Goal: Find specific page/section: Find specific page/section

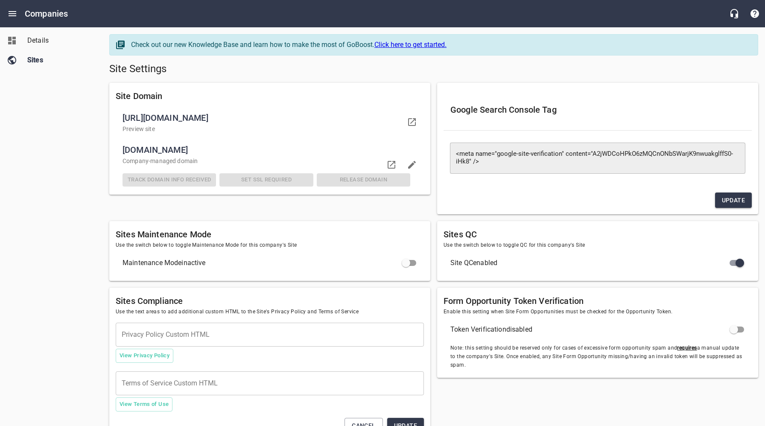
drag, startPoint x: 62, startPoint y: 146, endPoint x: 41, endPoint y: 74, distance: 75.6
click at [61, 146] on div "Details Sites" at bounding box center [51, 213] width 103 height 426
click at [14, 14] on icon "Open drawer" at bounding box center [13, 13] width 8 height 5
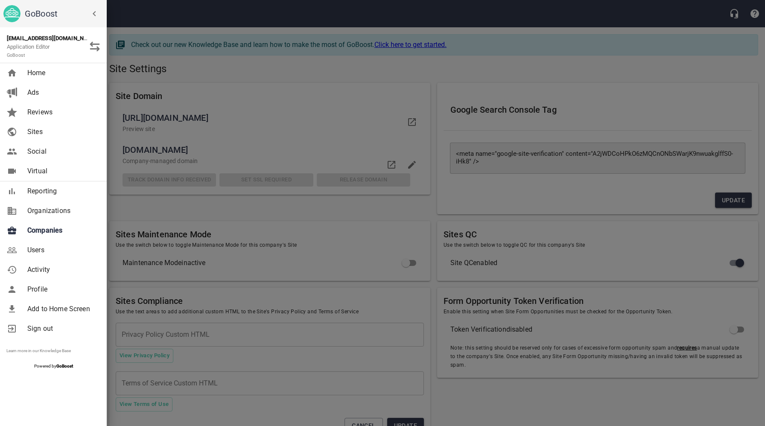
click at [46, 230] on span "Companies" at bounding box center [61, 231] width 69 height 10
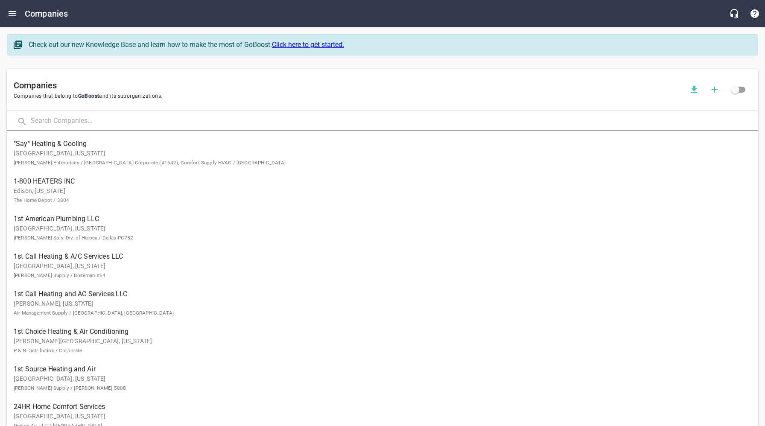
click at [103, 118] on input "text" at bounding box center [395, 121] width 728 height 18
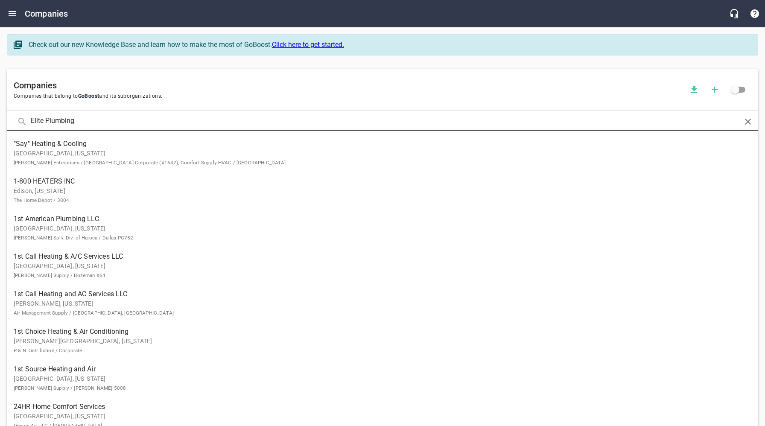
type input "Elite Plumbing"
click button at bounding box center [0, 0] width 0 height 0
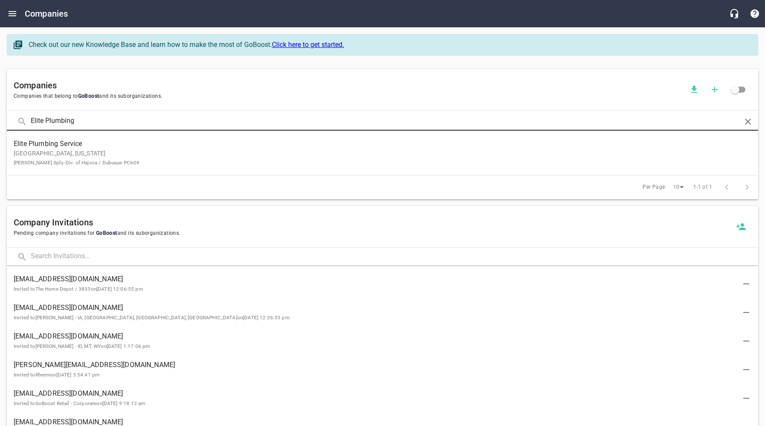
click at [97, 151] on p "Galena, [US_STATE] [PERSON_NAME] Sply.-Div. of Hajoca / Dubuque PC604" at bounding box center [376, 158] width 724 height 18
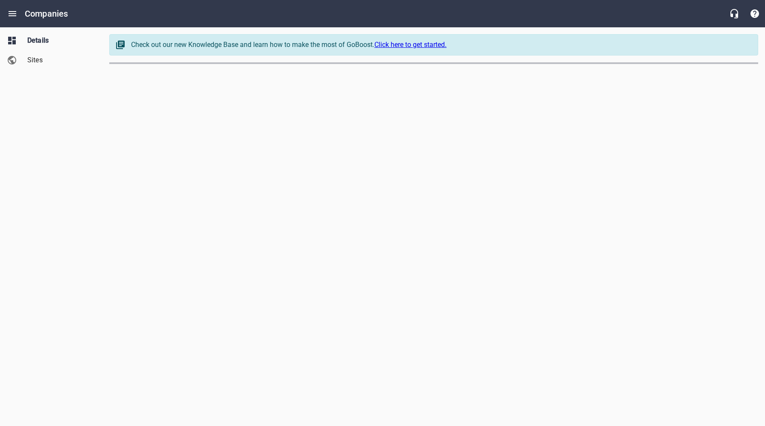
select select "[US_STATE]"
select select "66"
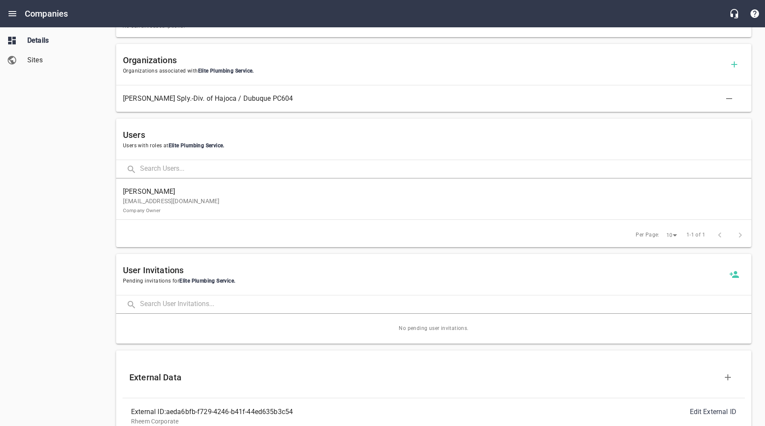
scroll to position [354, 0]
drag, startPoint x: 67, startPoint y: 224, endPoint x: 94, endPoint y: 218, distance: 27.2
click at [67, 224] on div "Details Sites" at bounding box center [51, 213] width 103 height 426
click at [177, 210] on p "[EMAIL_ADDRESS][DOMAIN_NAME] Company Owner" at bounding box center [430, 205] width 615 height 18
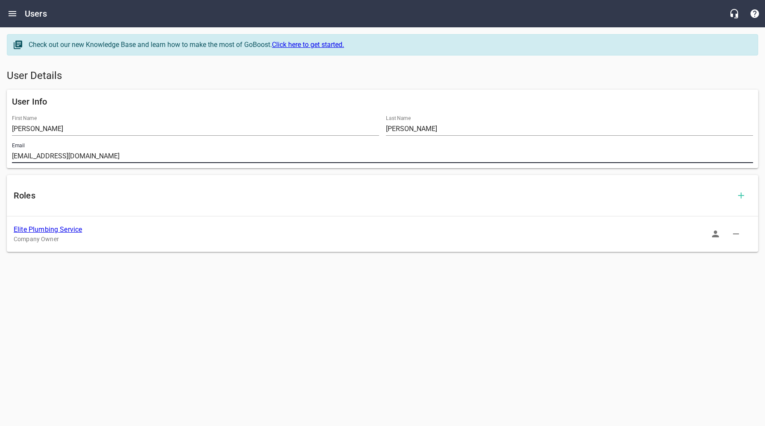
drag, startPoint x: 131, startPoint y: 153, endPoint x: 8, endPoint y: 155, distance: 123.4
click at [8, 155] on div "User Info First Name [PERSON_NAME] Last Name [PERSON_NAME] Email [EMAIL_ADDRESS…" at bounding box center [383, 129] width 752 height 79
click at [58, 232] on link "Elite Plumbing Service" at bounding box center [48, 230] width 68 height 8
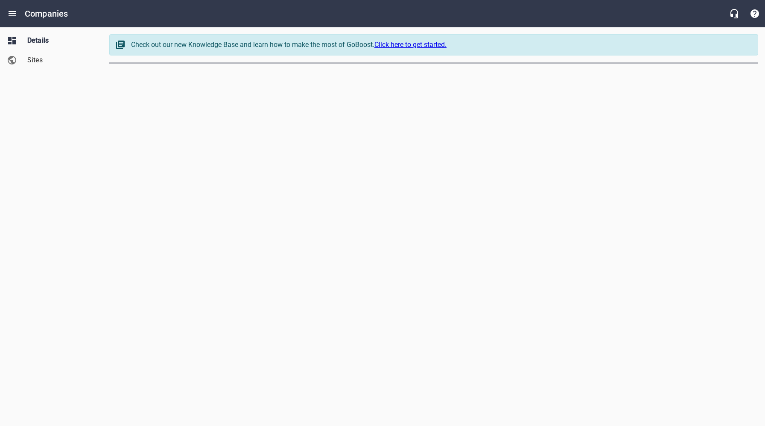
select select "[US_STATE]"
select select "66"
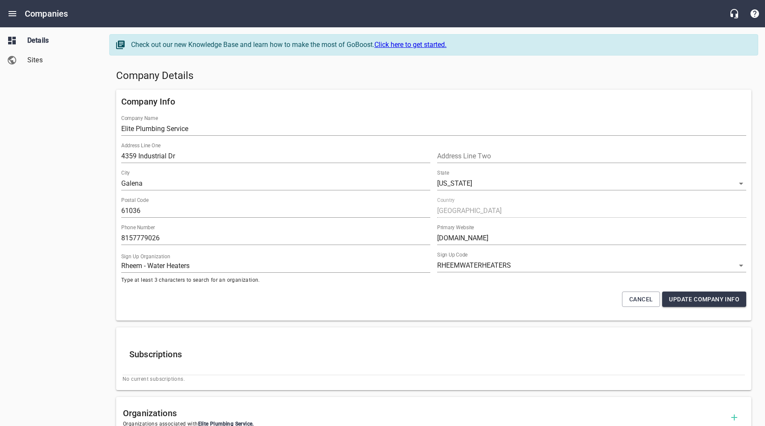
click at [371, 80] on h5 "Company Details" at bounding box center [434, 76] width 636 height 14
